Goal: Transaction & Acquisition: Download file/media

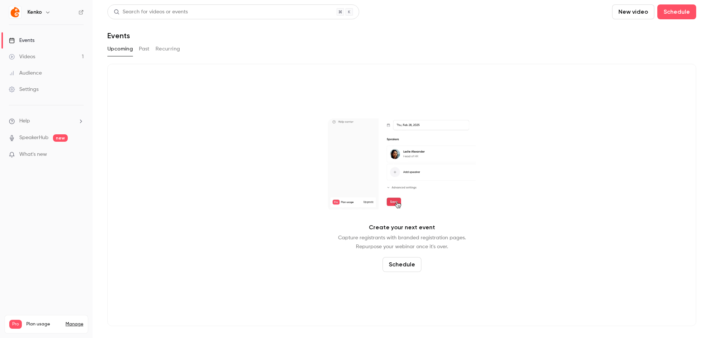
click at [45, 56] on link "Videos 1" at bounding box center [46, 57] width 93 height 16
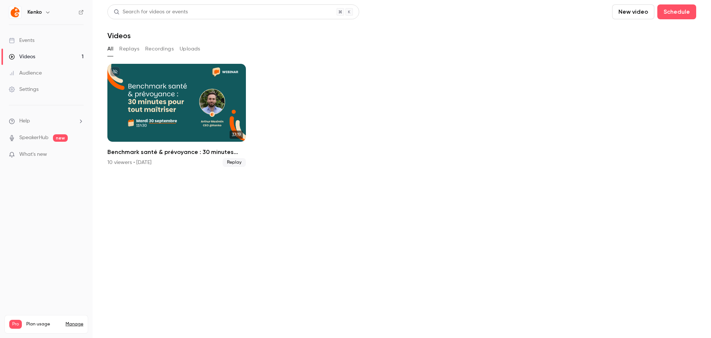
click at [32, 75] on div "Audience" at bounding box center [25, 72] width 33 height 7
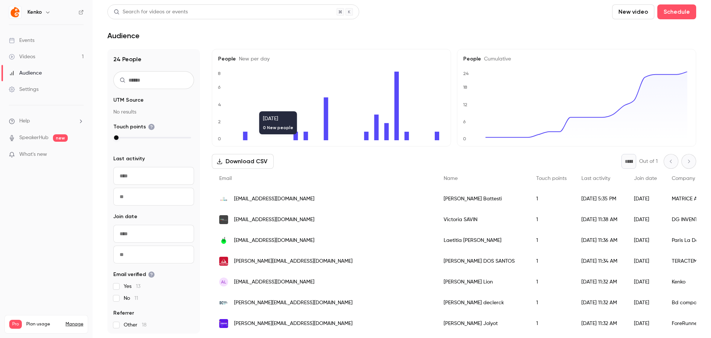
click at [236, 158] on button "Download CSV" at bounding box center [243, 161] width 62 height 15
drag, startPoint x: 288, startPoint y: 199, endPoint x: 235, endPoint y: 200, distance: 53.7
click at [235, 200] on div "[EMAIL_ADDRESS][DOMAIN_NAME]" at bounding box center [324, 198] width 225 height 21
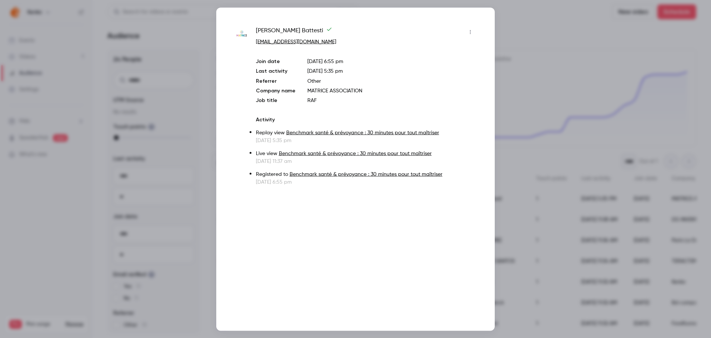
copy span "[EMAIL_ADDRESS][DOMAIN_NAME]"
